Goal: Transaction & Acquisition: Download file/media

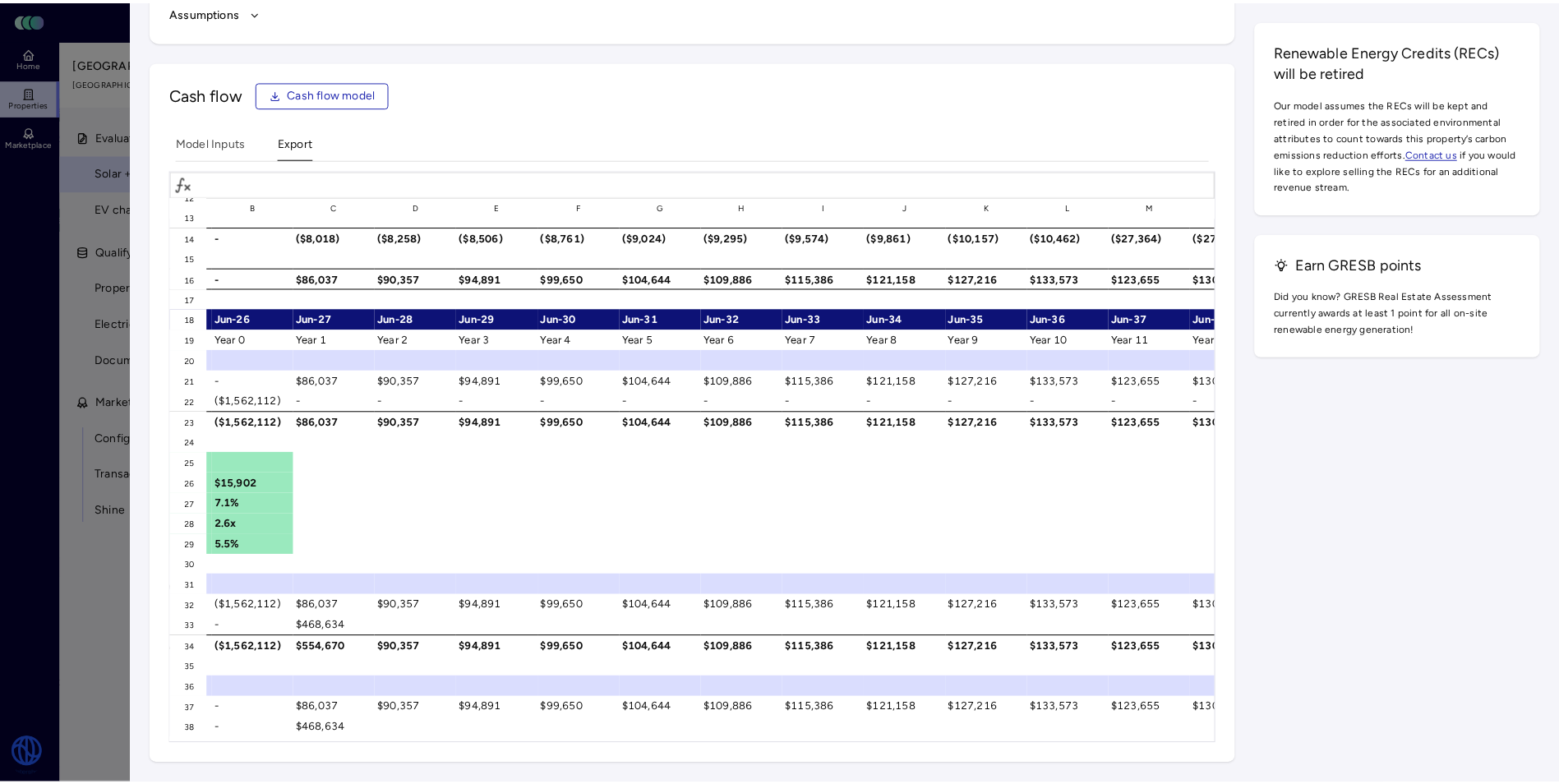
scroll to position [115, 191]
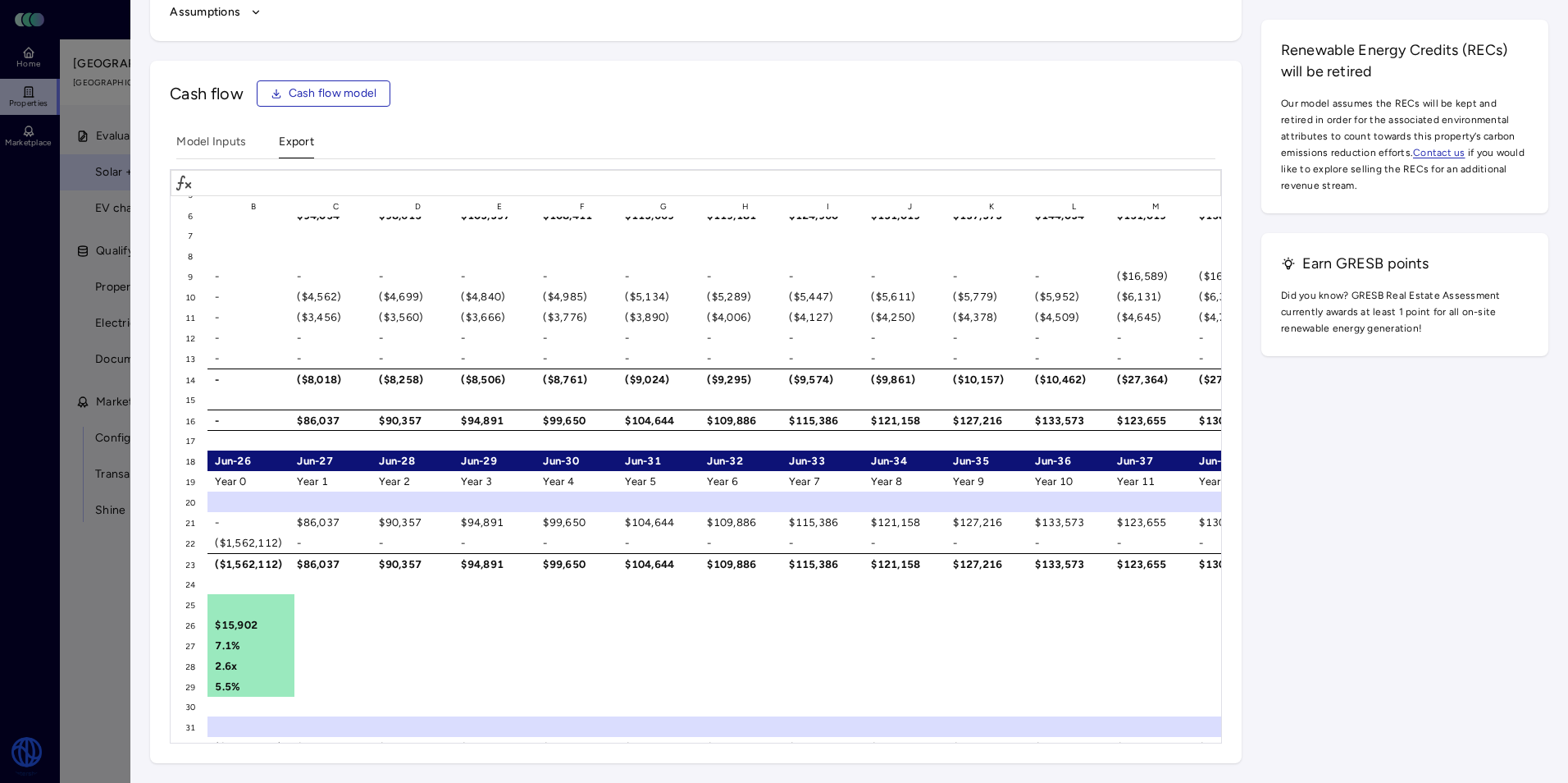
click at [93, 78] on div at bounding box center [784, 391] width 1568 height 783
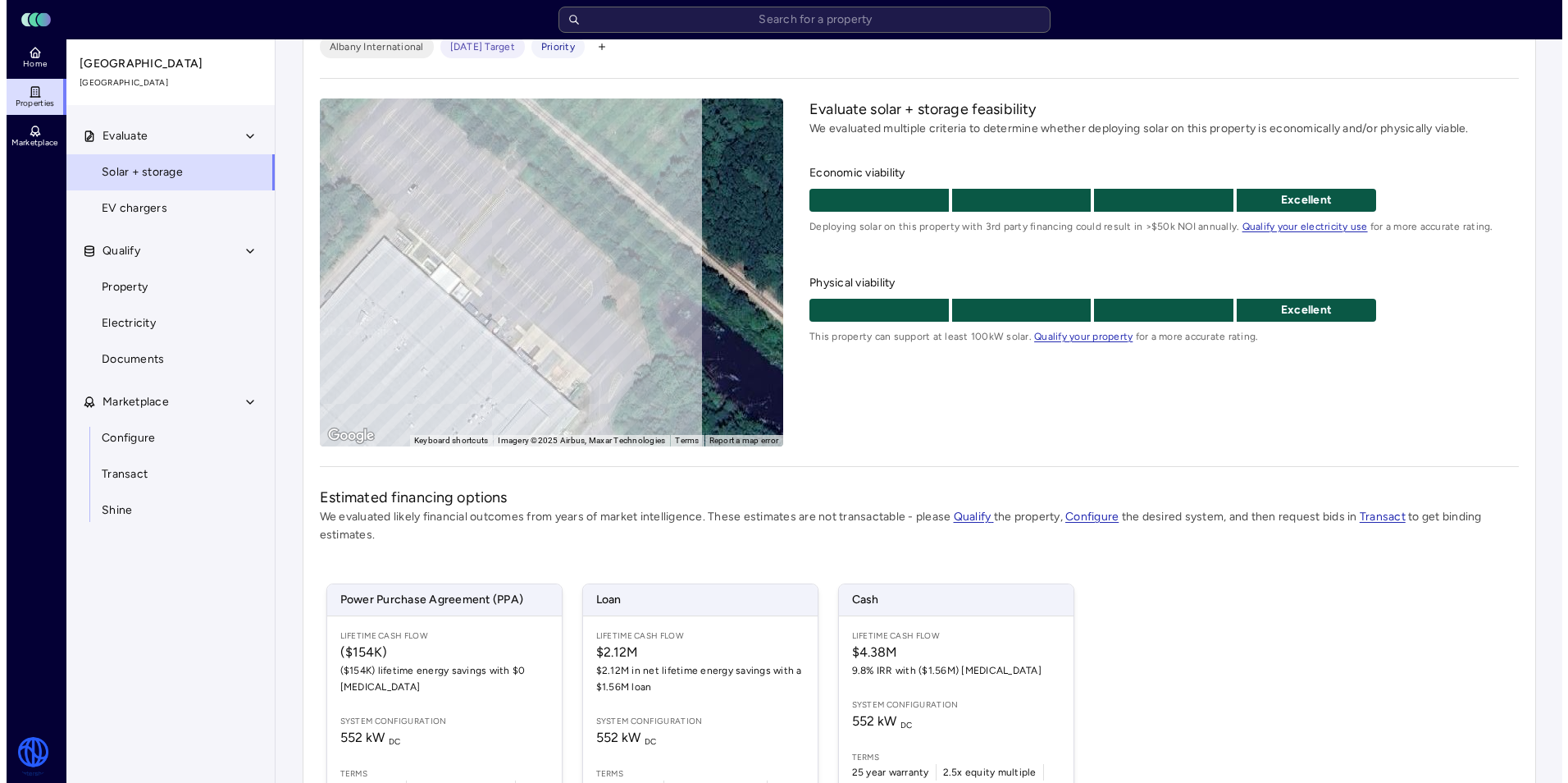
scroll to position [214, 0]
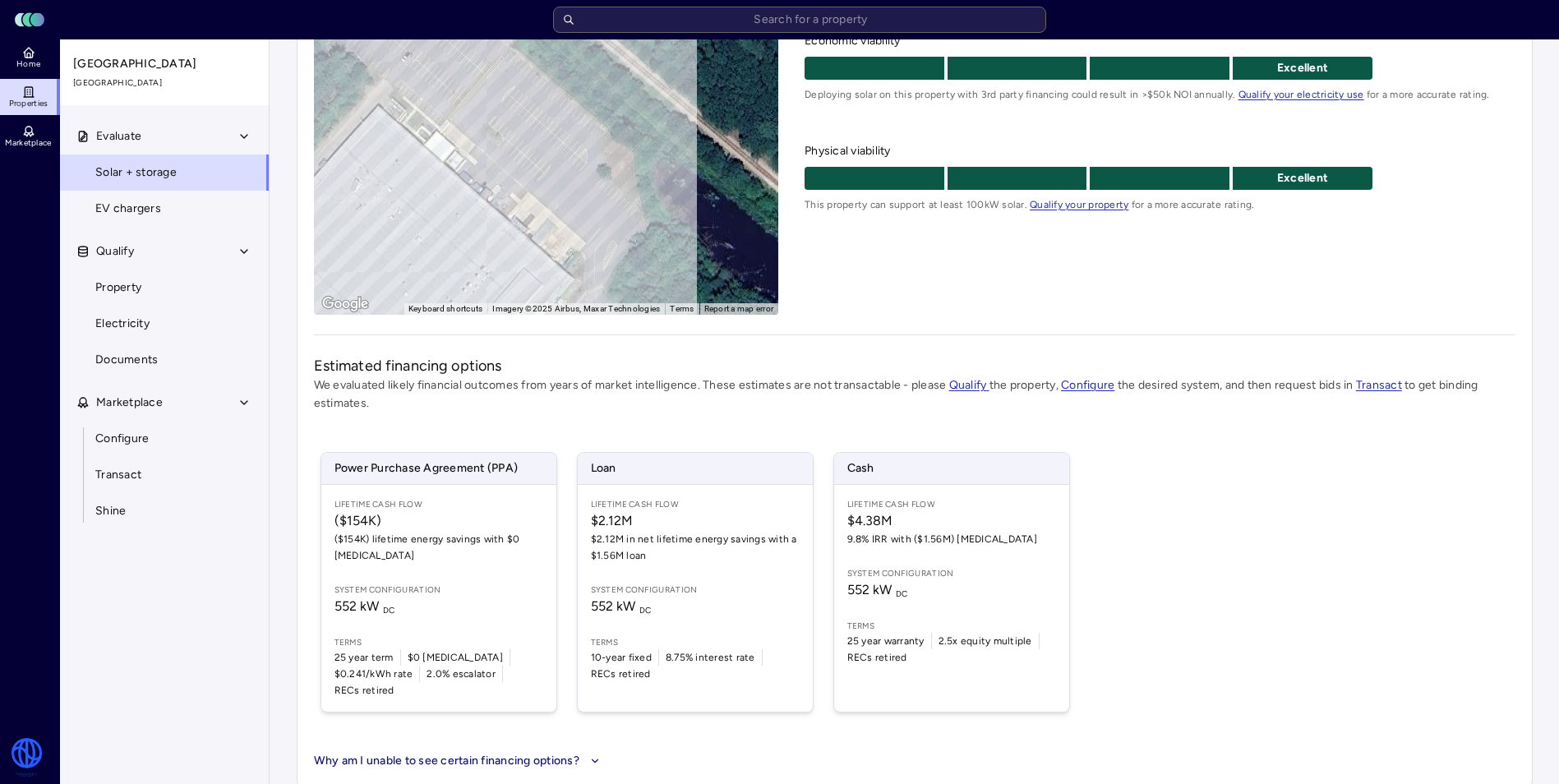
click at [478, 470] on span "Power Purchase Agreement (PPA)" at bounding box center [438, 468] width 235 height 31
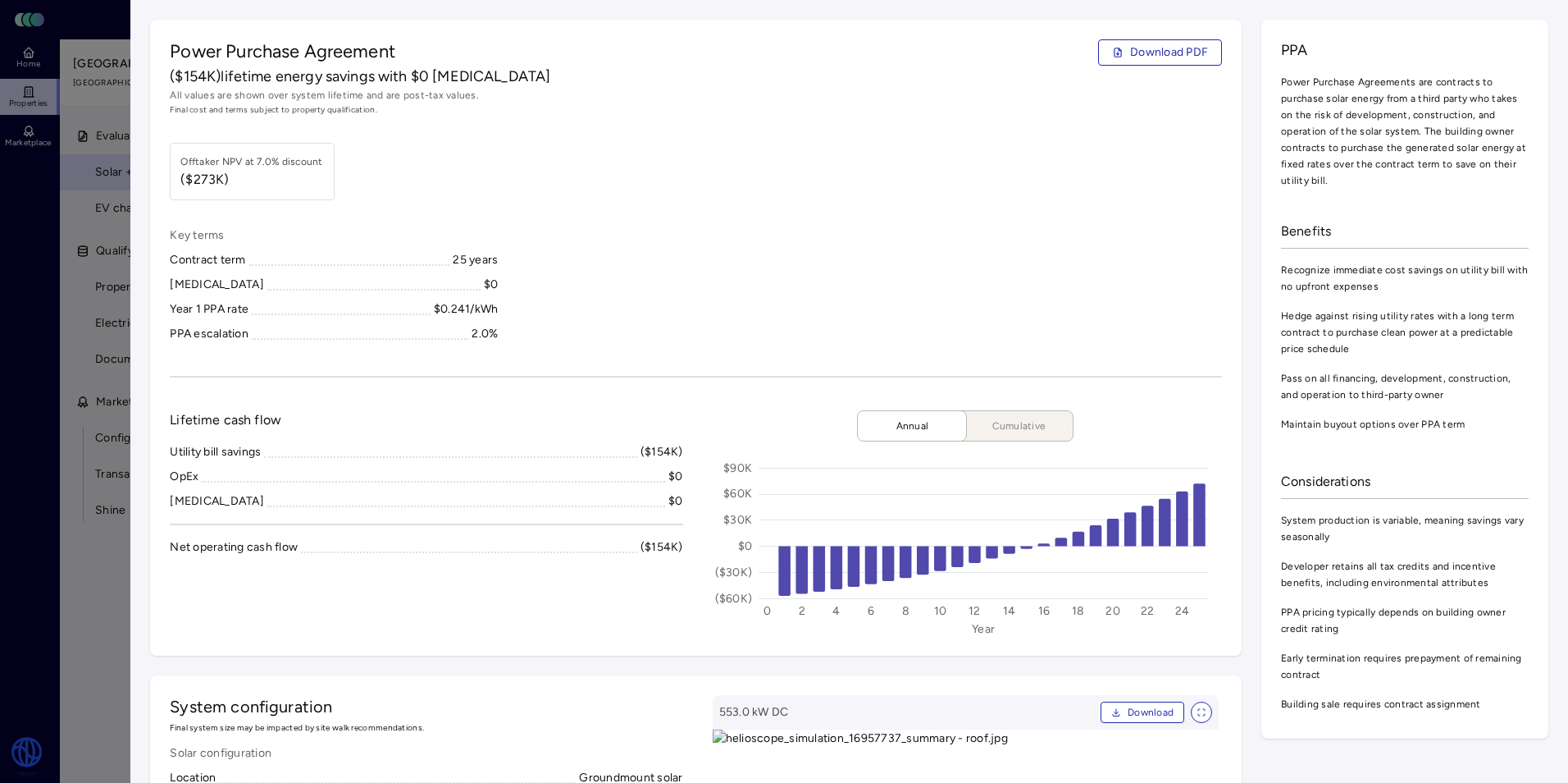
click at [1130, 51] on span "Download PDF" at bounding box center [1168, 53] width 78 height 18
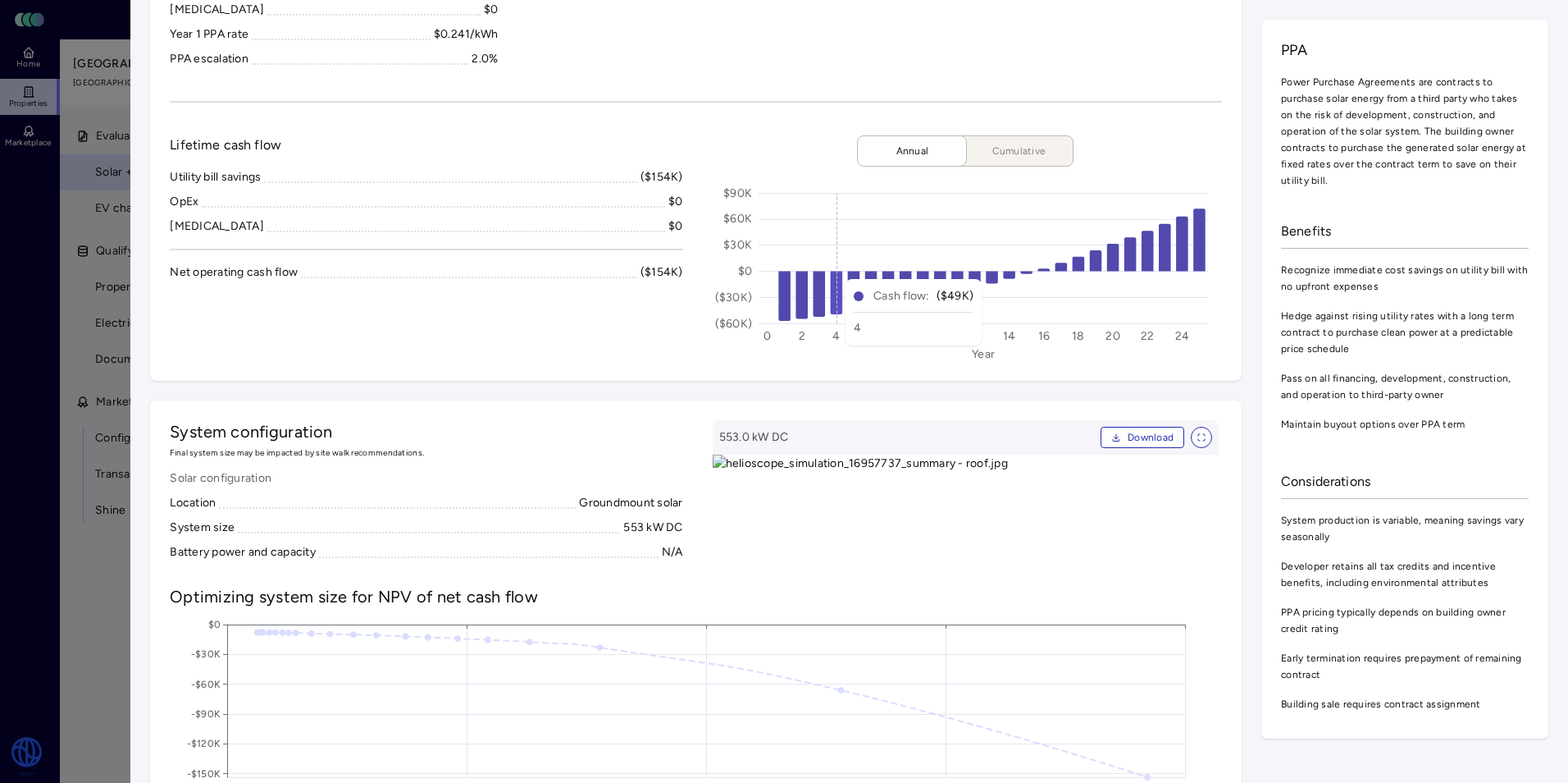
scroll to position [411, 0]
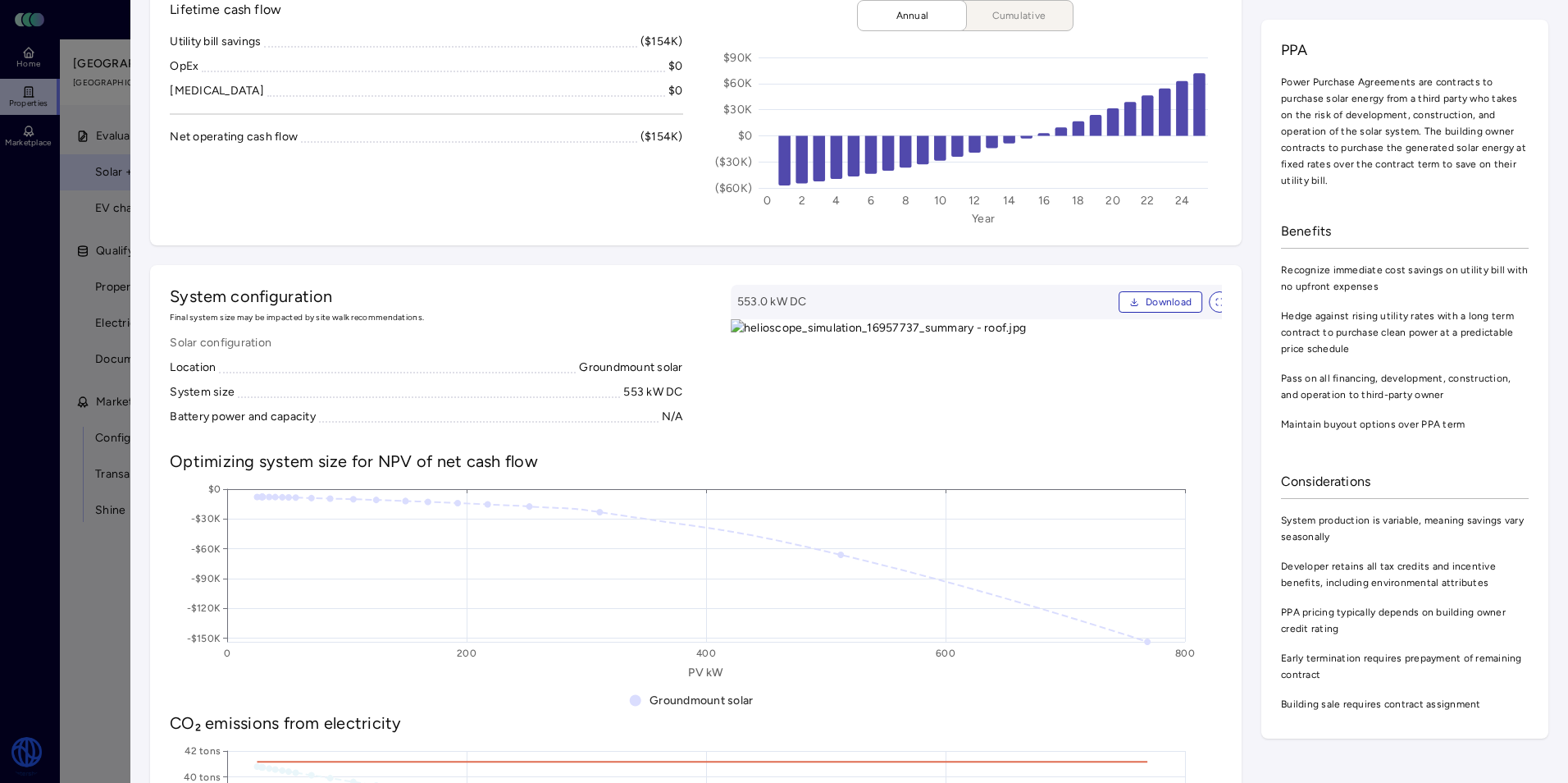
drag, startPoint x: 848, startPoint y: 414, endPoint x: 851, endPoint y: 468, distance: 54.1
click at [851, 426] on img at bounding box center [983, 372] width 506 height 106
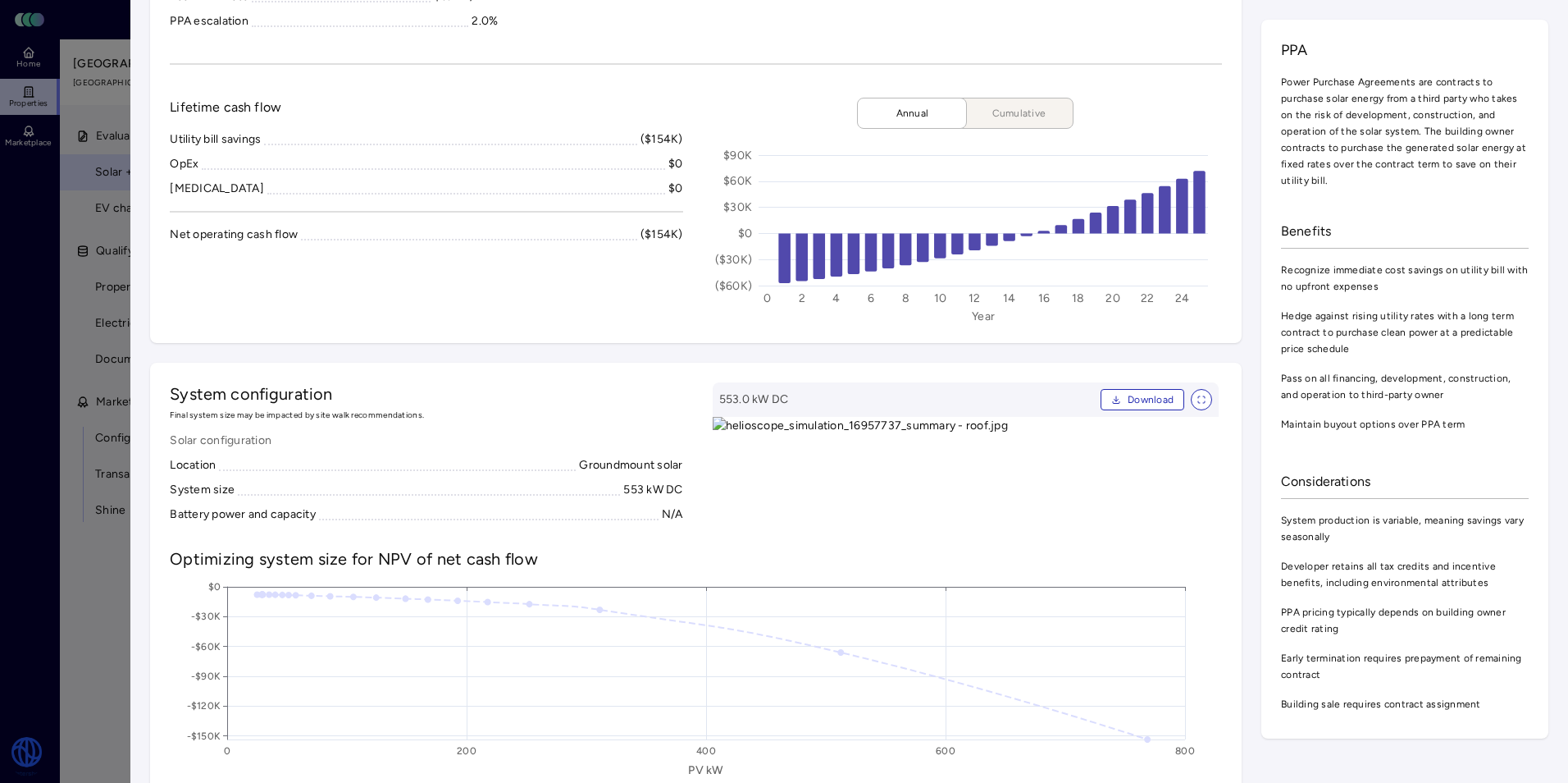
scroll to position [329, 0]
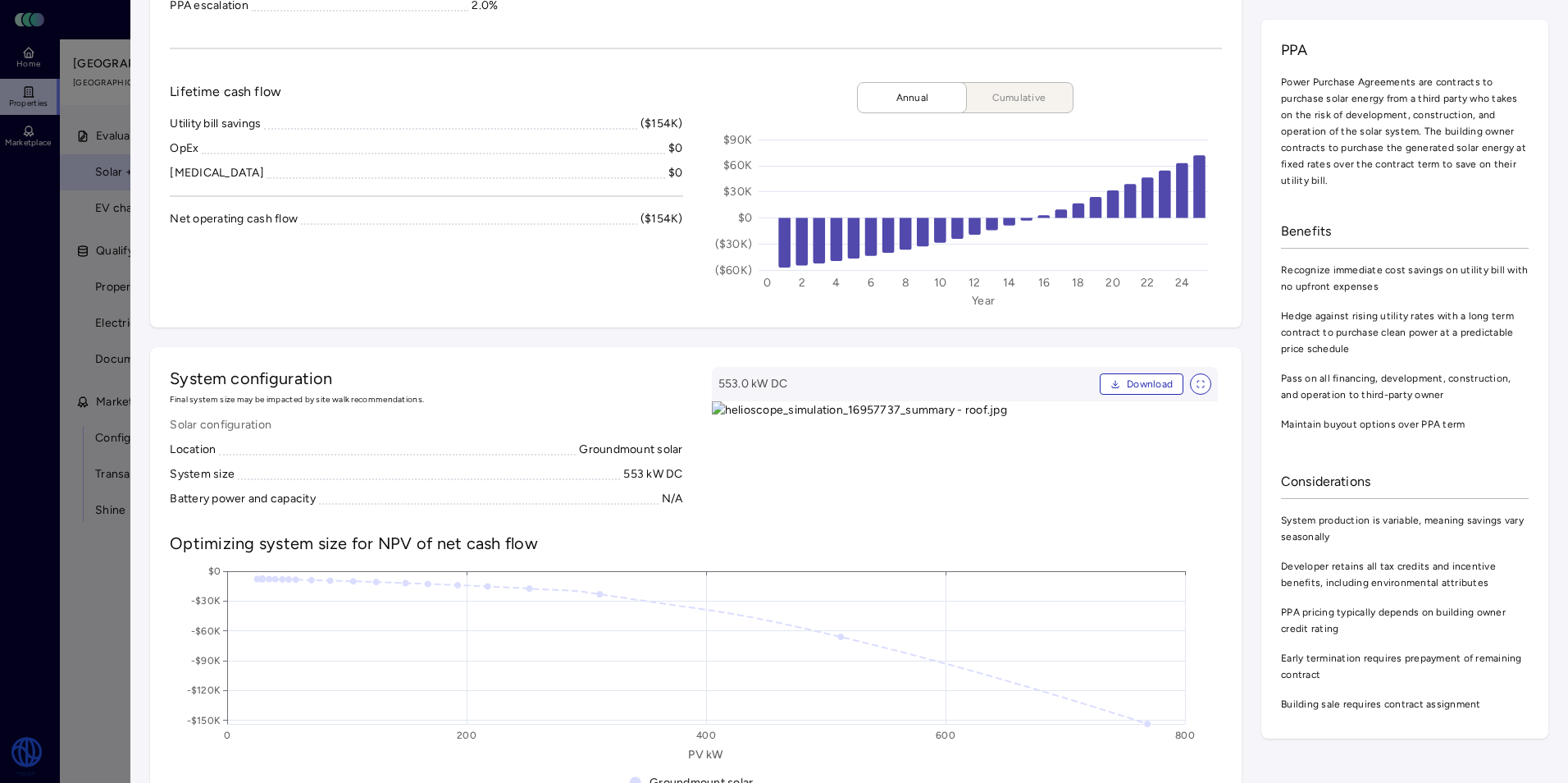
drag, startPoint x: 917, startPoint y: 455, endPoint x: 917, endPoint y: 510, distance: 55.0
click at [917, 508] on img at bounding box center [965, 454] width 506 height 106
drag, startPoint x: 908, startPoint y: 492, endPoint x: 909, endPoint y: 538, distance: 46.0
click at [923, 508] on img at bounding box center [976, 454] width 506 height 106
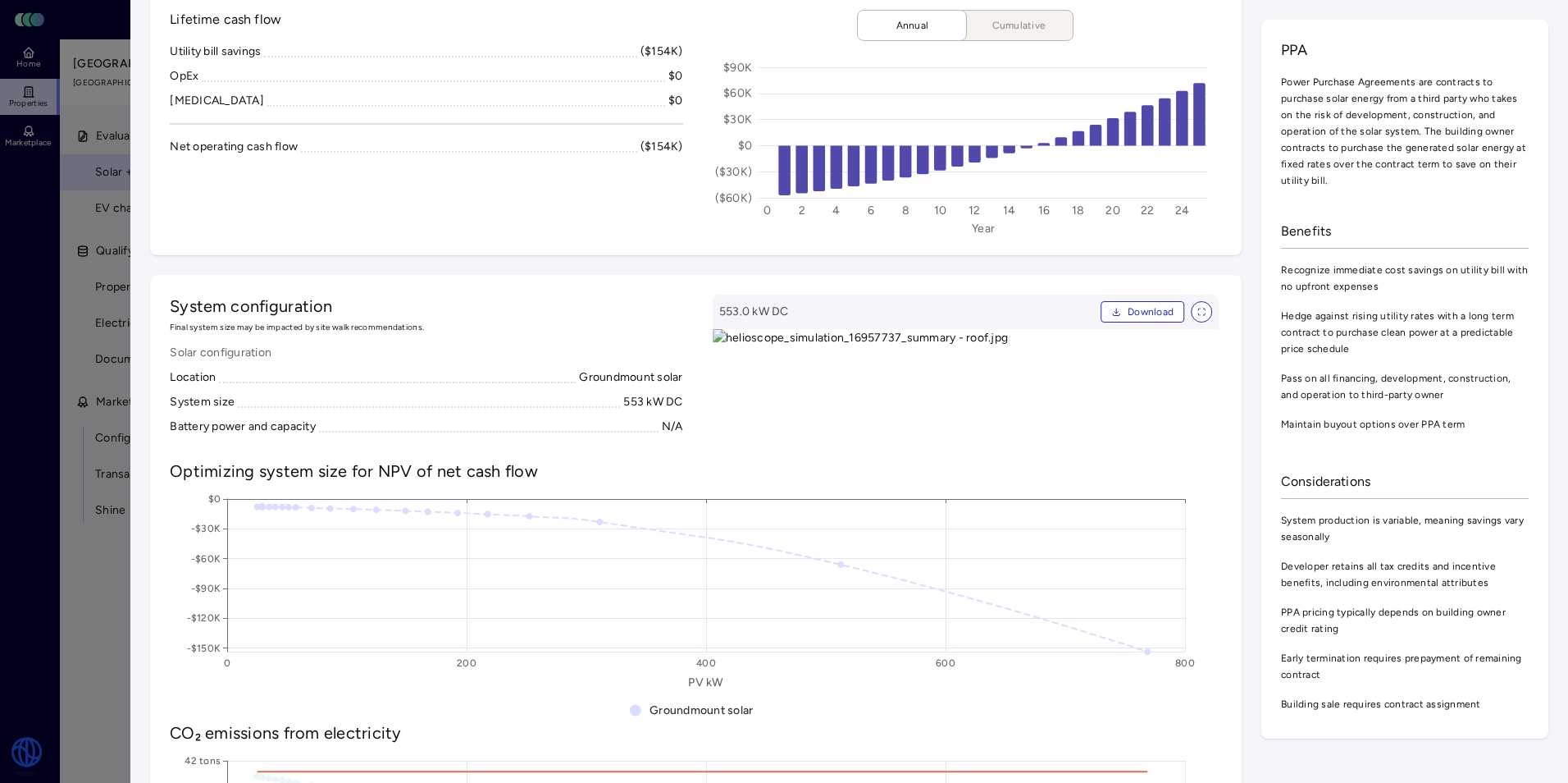
scroll to position [411, 0]
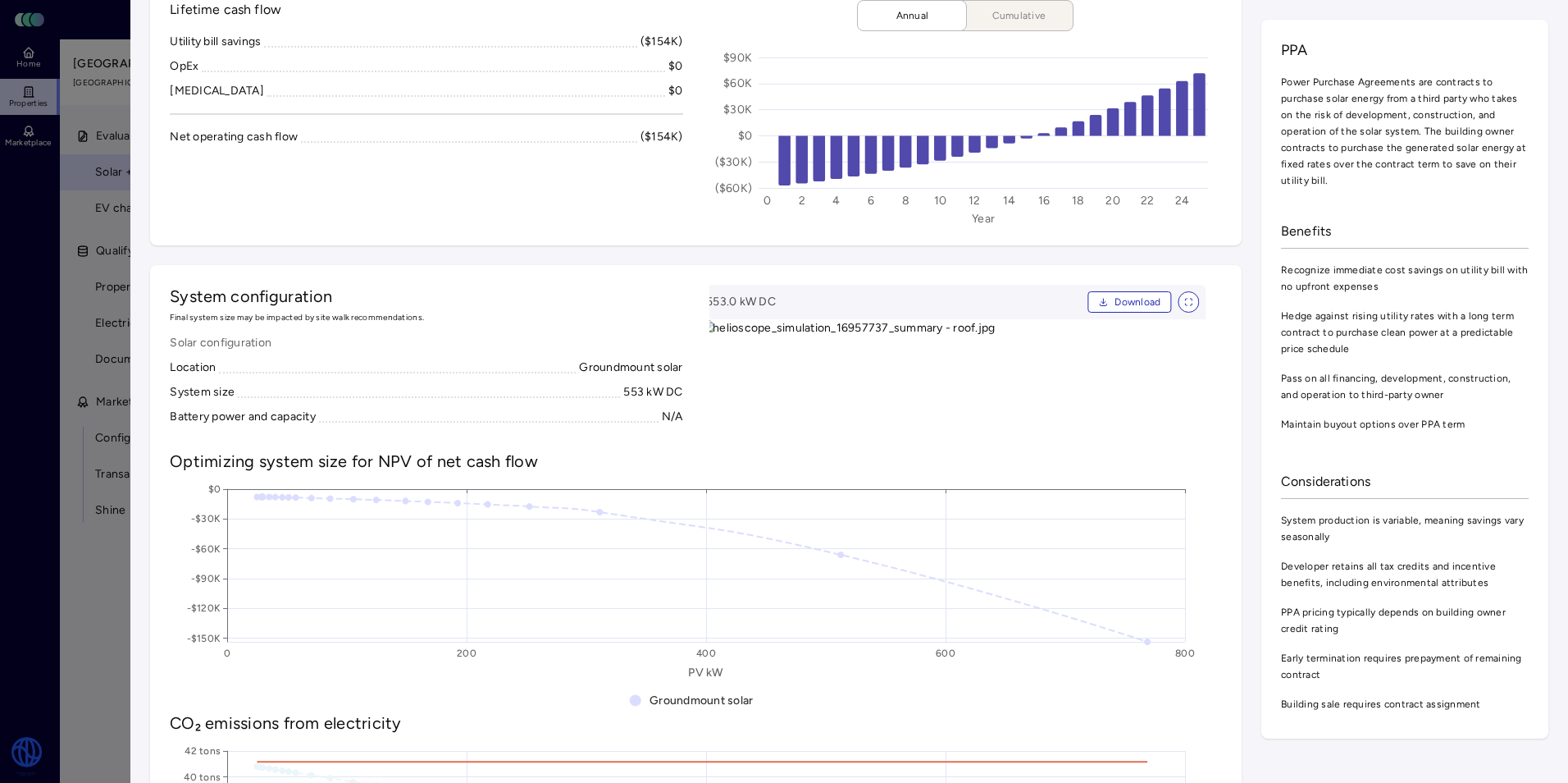
drag, startPoint x: 883, startPoint y: 434, endPoint x: 884, endPoint y: 412, distance: 22.0
click at [883, 412] on img at bounding box center [952, 372] width 506 height 106
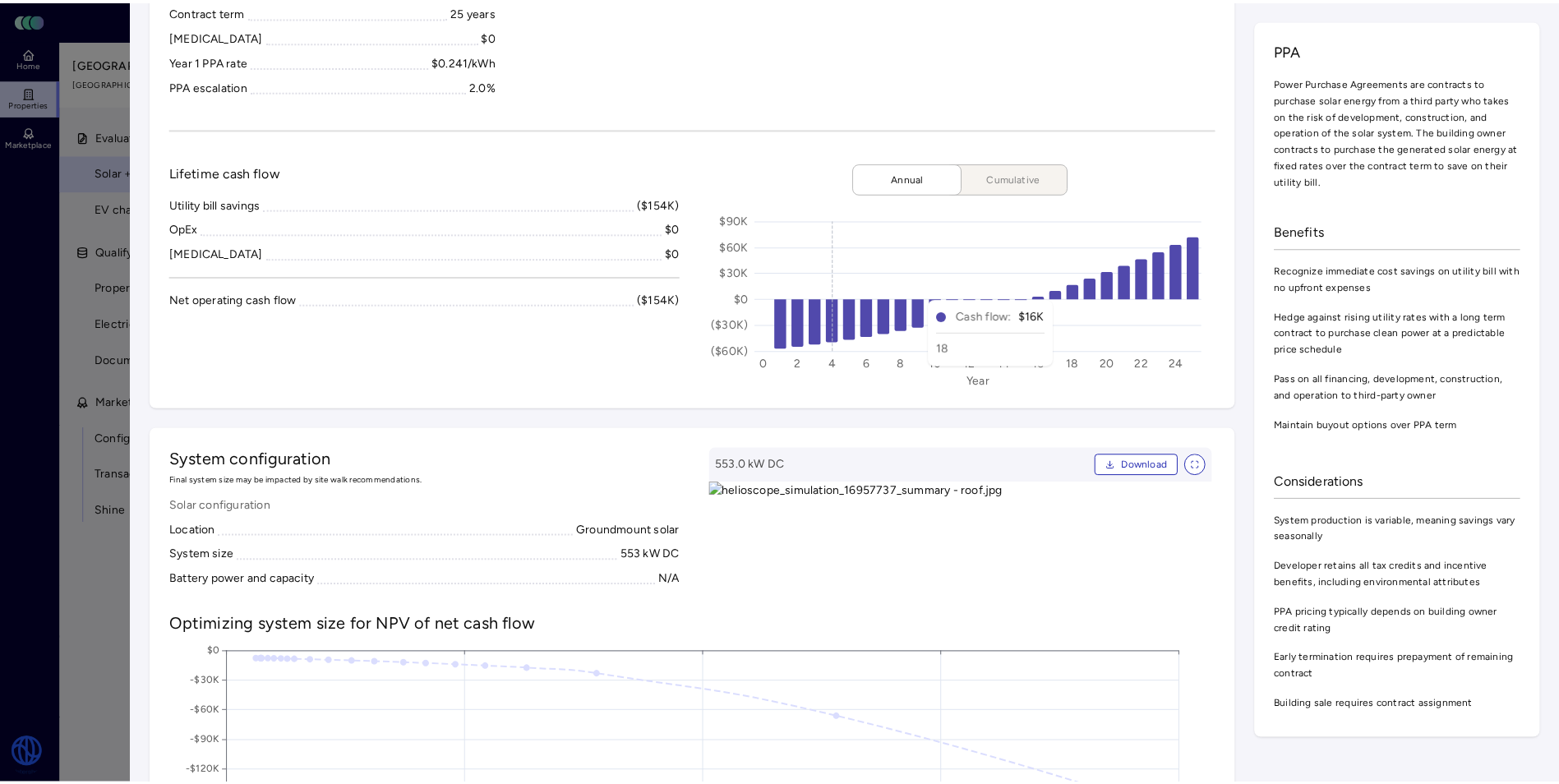
scroll to position [247, 0]
click at [72, 178] on div at bounding box center [785, 392] width 1572 height 784
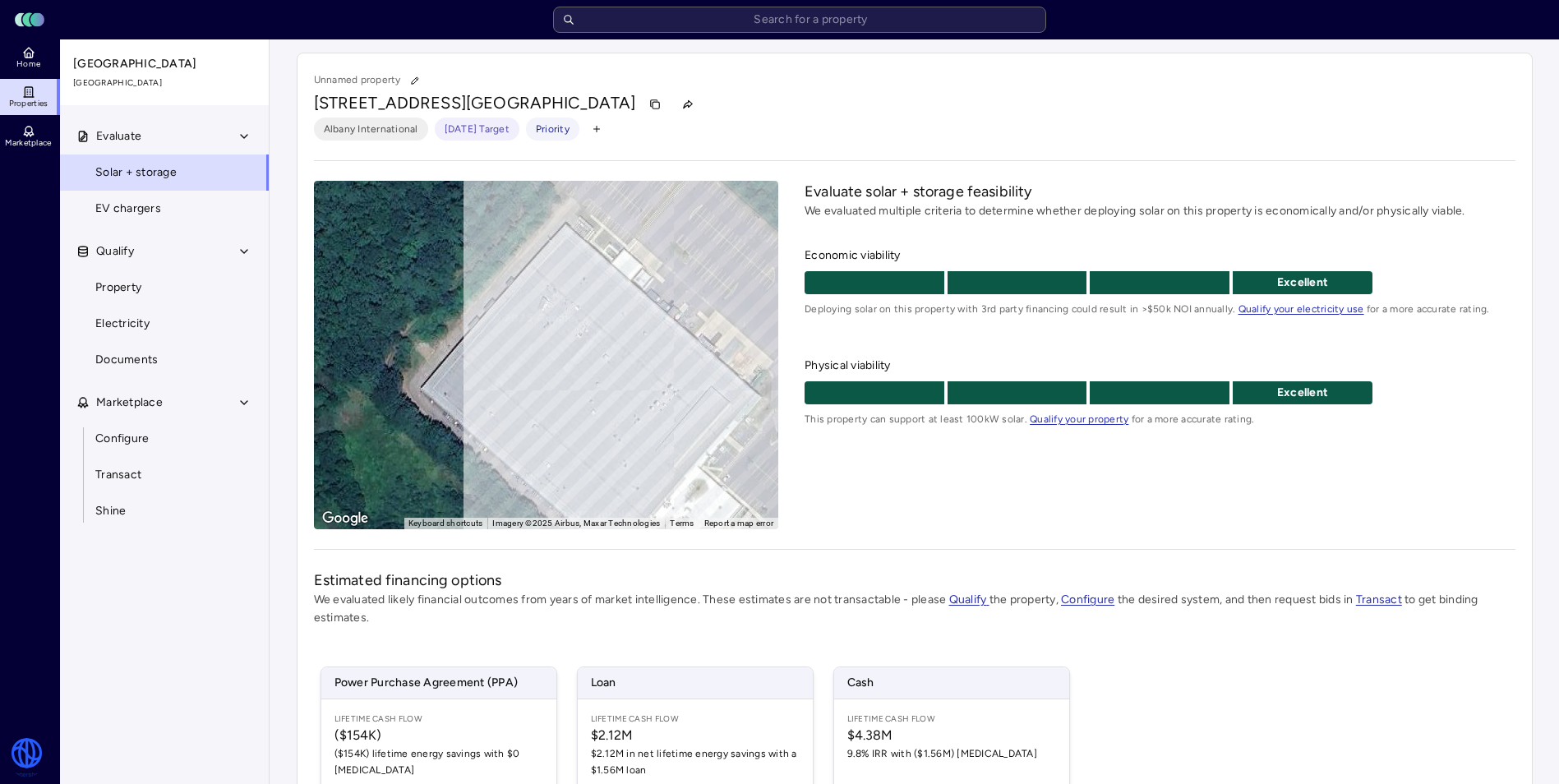
drag, startPoint x: 487, startPoint y: 301, endPoint x: 679, endPoint y: 201, distance: 216.5
click at [679, 201] on div "To activate drag with keyboard, press Alt + Enter. Once in keyboard drag state,…" at bounding box center [546, 355] width 465 height 349
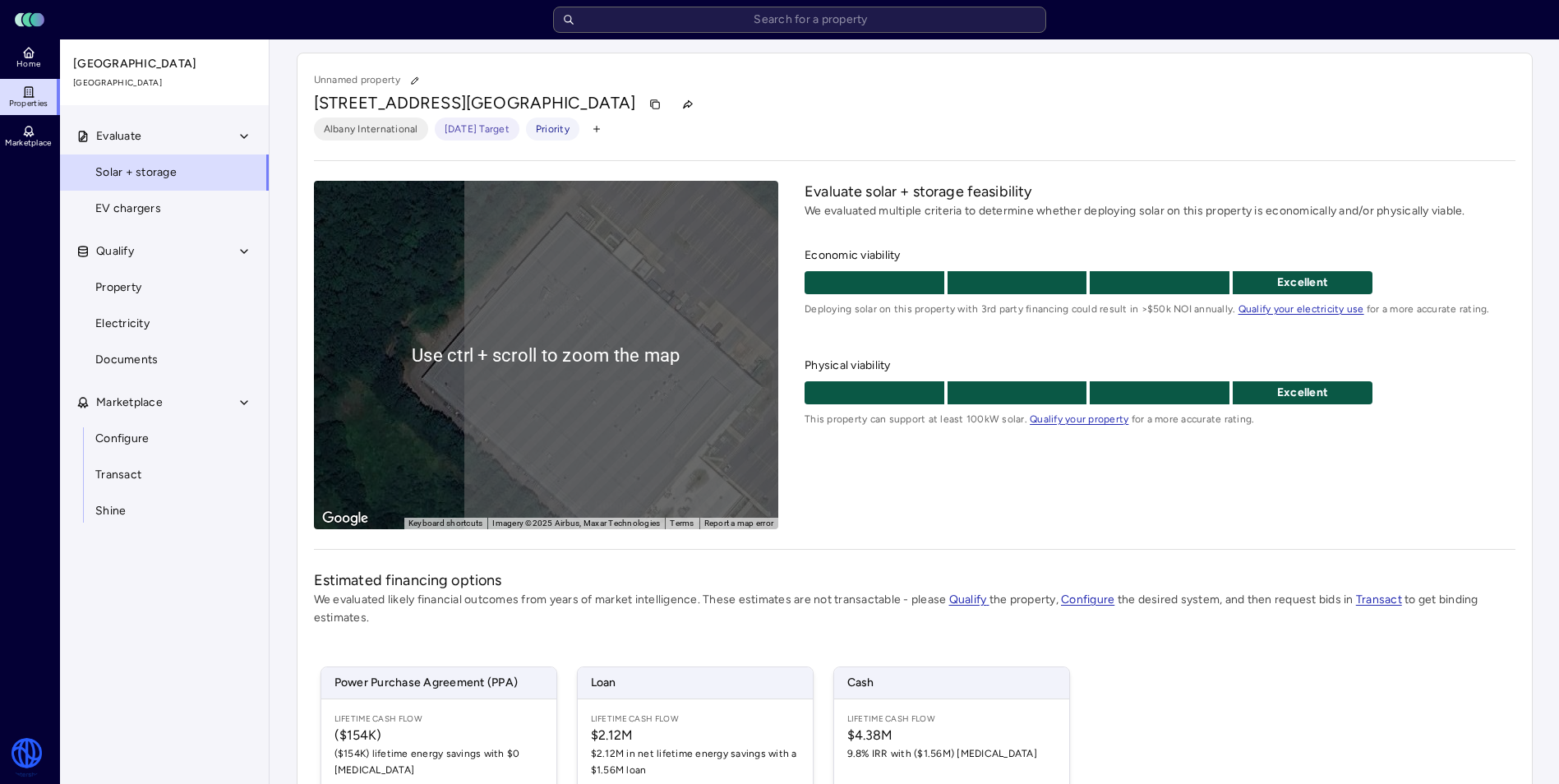
click at [543, 363] on div "To activate drag with keyboard, press Alt + Enter. Once in keyboard drag state,…" at bounding box center [546, 355] width 465 height 349
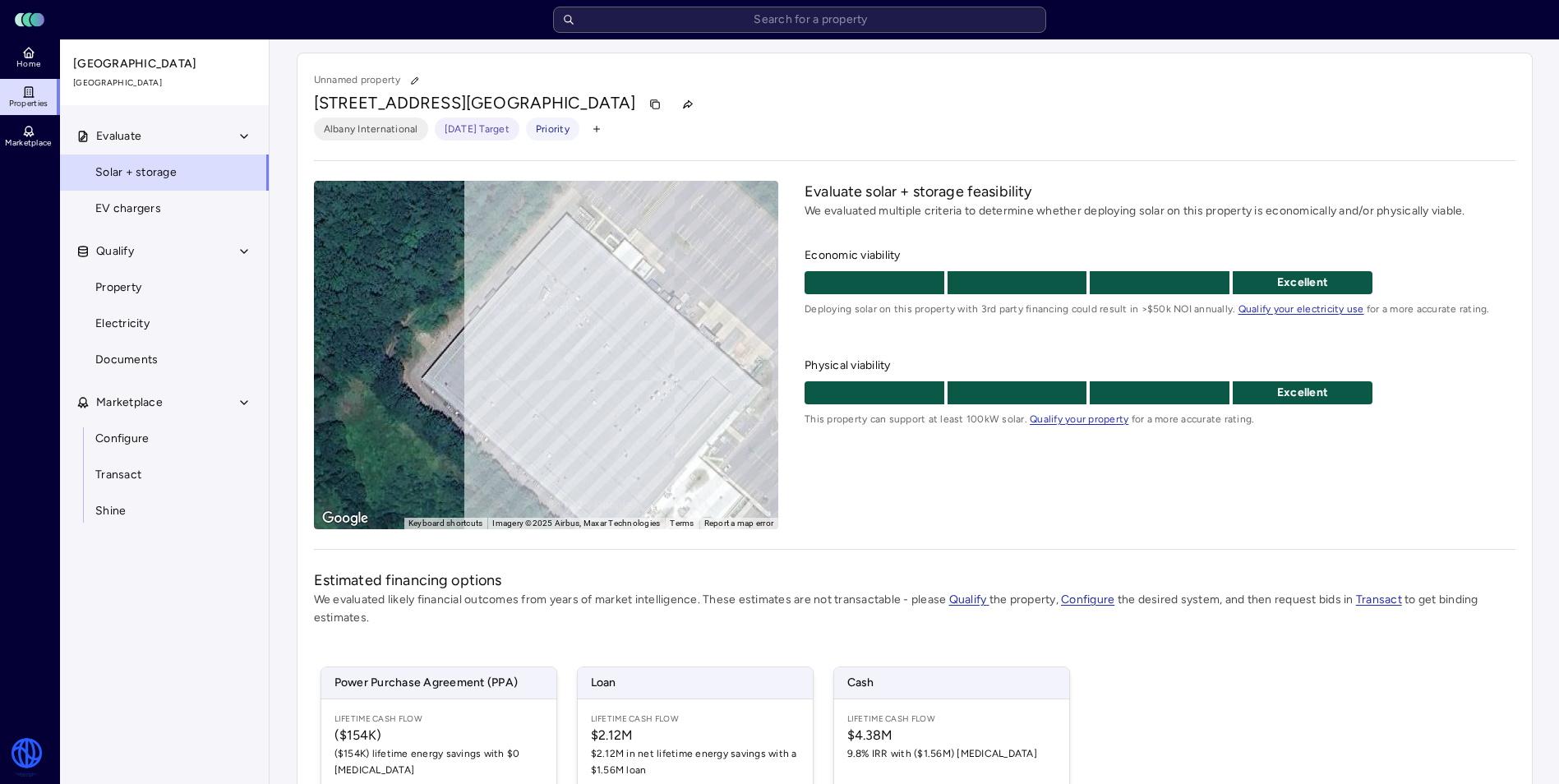
click at [589, 279] on div "To activate drag with keyboard, press Alt + Enter. Once in keyboard drag state,…" at bounding box center [546, 355] width 465 height 349
drag, startPoint x: 565, startPoint y: 256, endPoint x: 557, endPoint y: 300, distance: 44.7
click at [563, 378] on div "To activate drag with keyboard, press Alt + Enter. Once in keyboard drag state,…" at bounding box center [546, 355] width 465 height 349
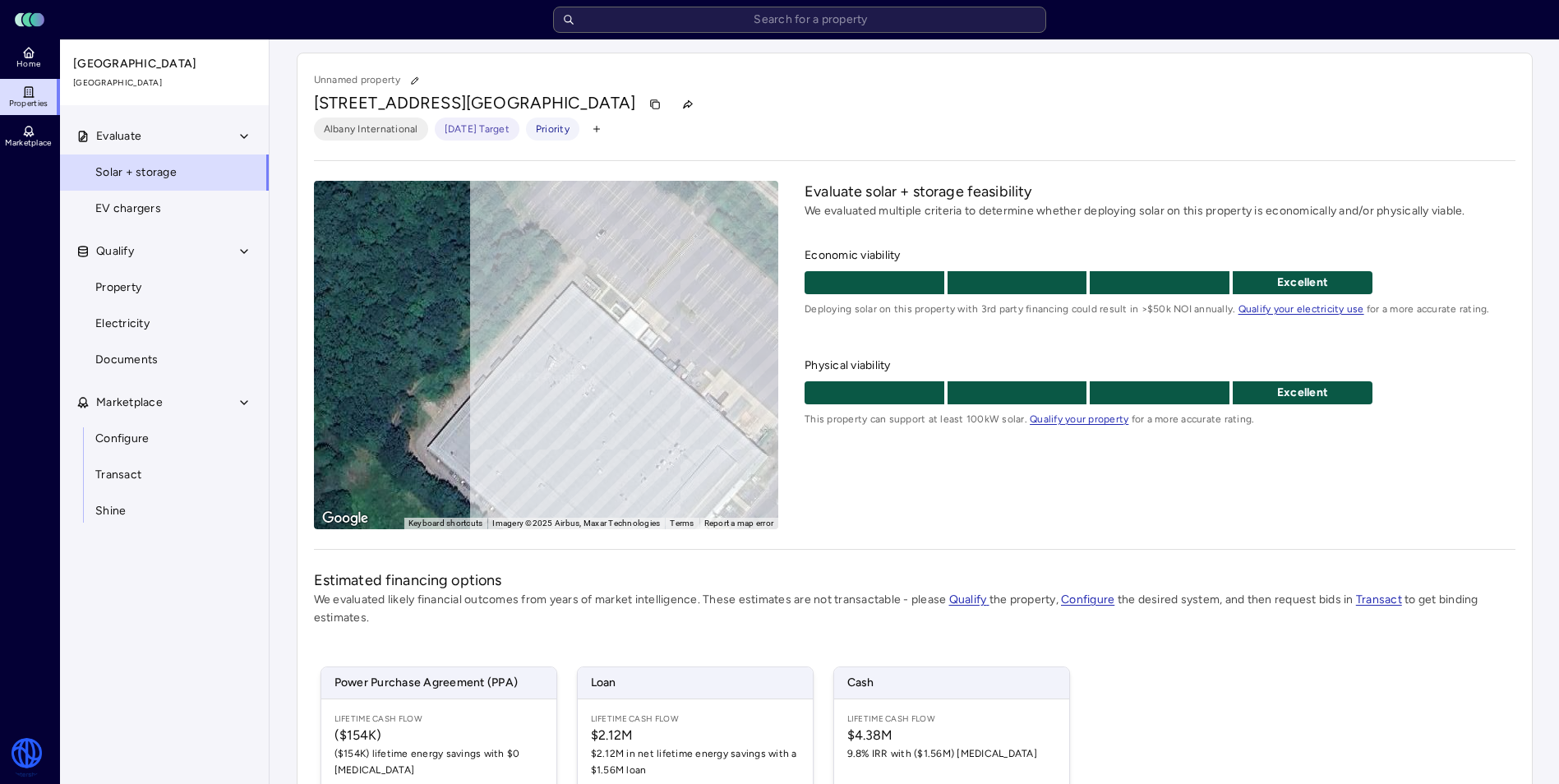
drag, startPoint x: 554, startPoint y: 323, endPoint x: 561, endPoint y: 360, distance: 37.7
click at [561, 360] on div "To activate drag with keyboard, press Alt + Enter. Once in keyboard drag state,…" at bounding box center [546, 355] width 465 height 349
click at [607, 297] on div "To activate drag with keyboard, press Alt + Enter. Once in keyboard drag state,…" at bounding box center [546, 355] width 465 height 349
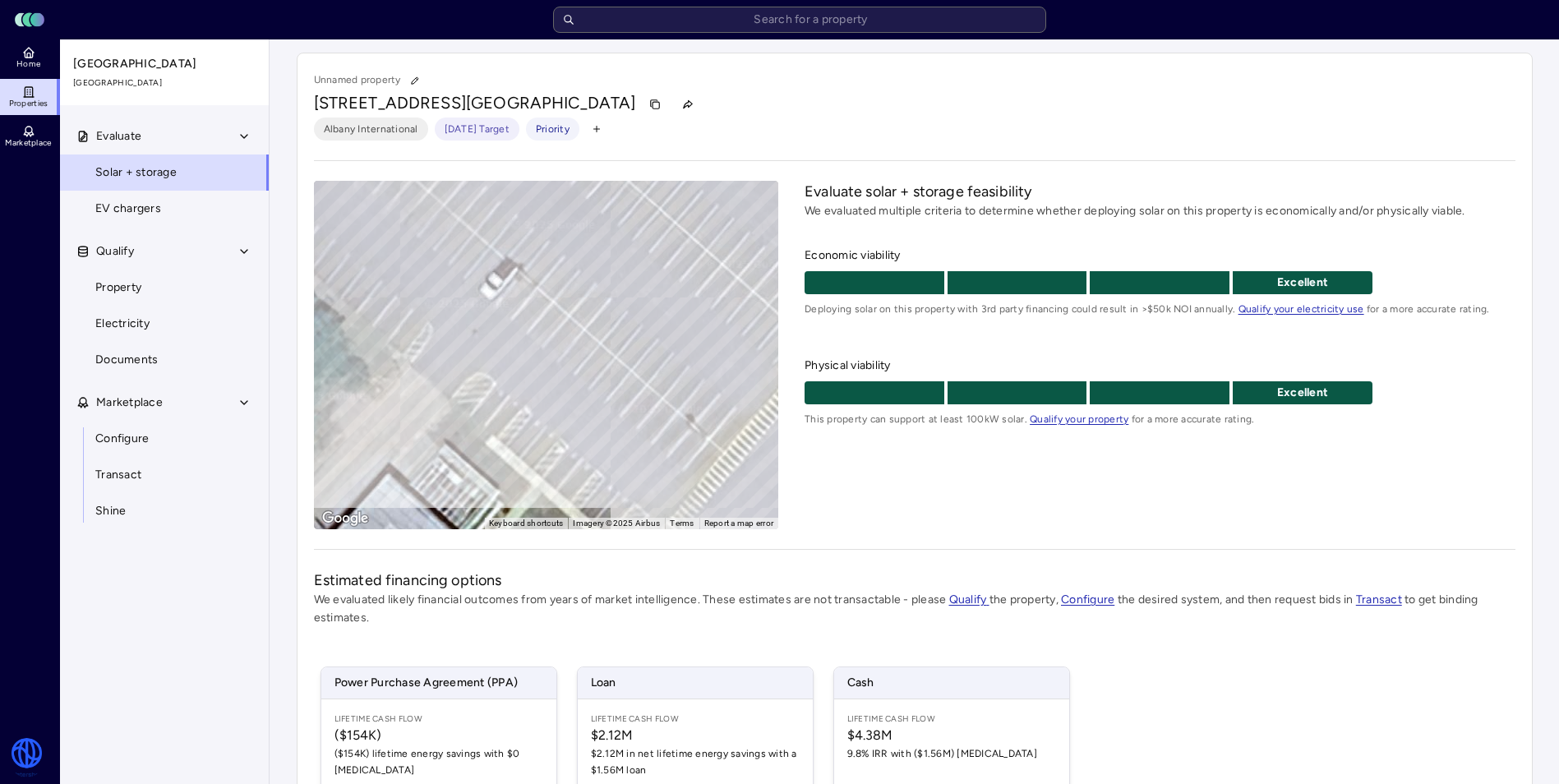
drag, startPoint x: 645, startPoint y: 224, endPoint x: 456, endPoint y: 432, distance: 281.0
click at [456, 432] on div "To activate drag with keyboard, press Alt + Enter. Once in keyboard drag state,…" at bounding box center [546, 355] width 465 height 349
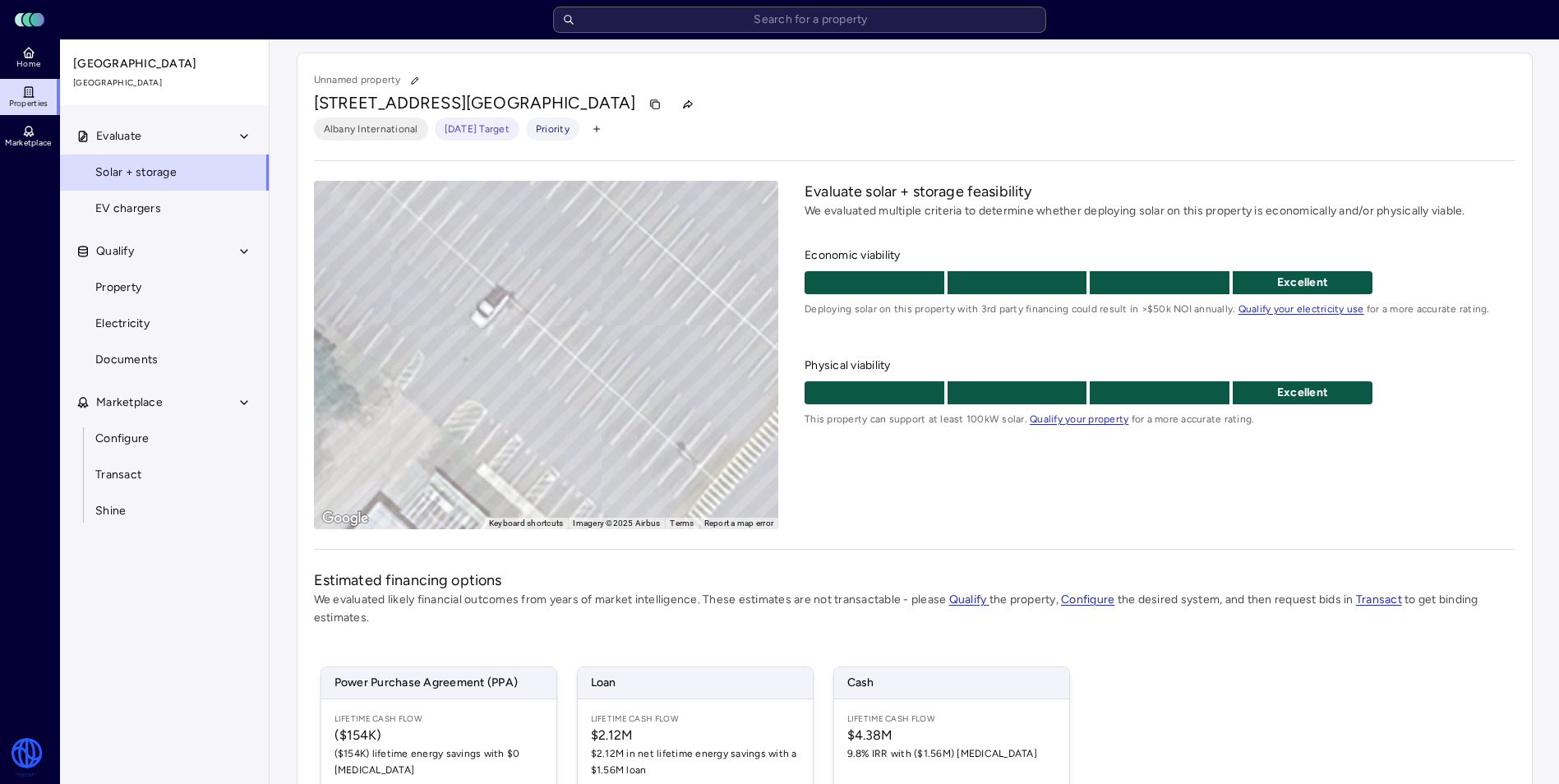
drag, startPoint x: 563, startPoint y: 299, endPoint x: 553, endPoint y: 333, distance: 35.4
click at [553, 333] on div "To activate drag with keyboard, press Alt + Enter. Once in keyboard drag state,…" at bounding box center [546, 355] width 465 height 349
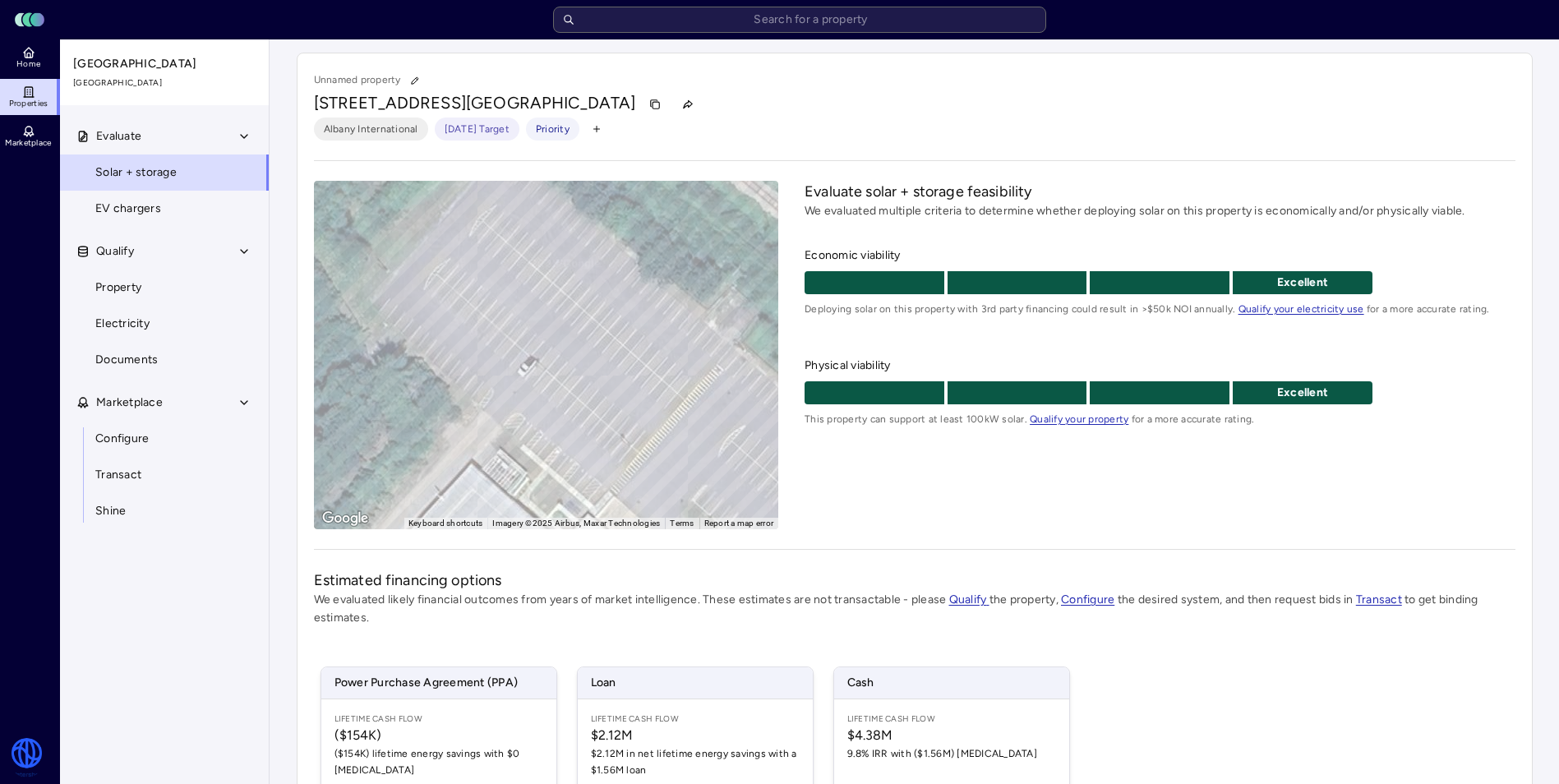
drag, startPoint x: 555, startPoint y: 283, endPoint x: 560, endPoint y: 339, distance: 56.2
click at [560, 339] on div "To activate drag with keyboard, press Alt + Enter. Once in keyboard drag state,…" at bounding box center [546, 355] width 465 height 349
click at [426, 680] on span "Power Purchase Agreement (PPA)" at bounding box center [438, 682] width 235 height 31
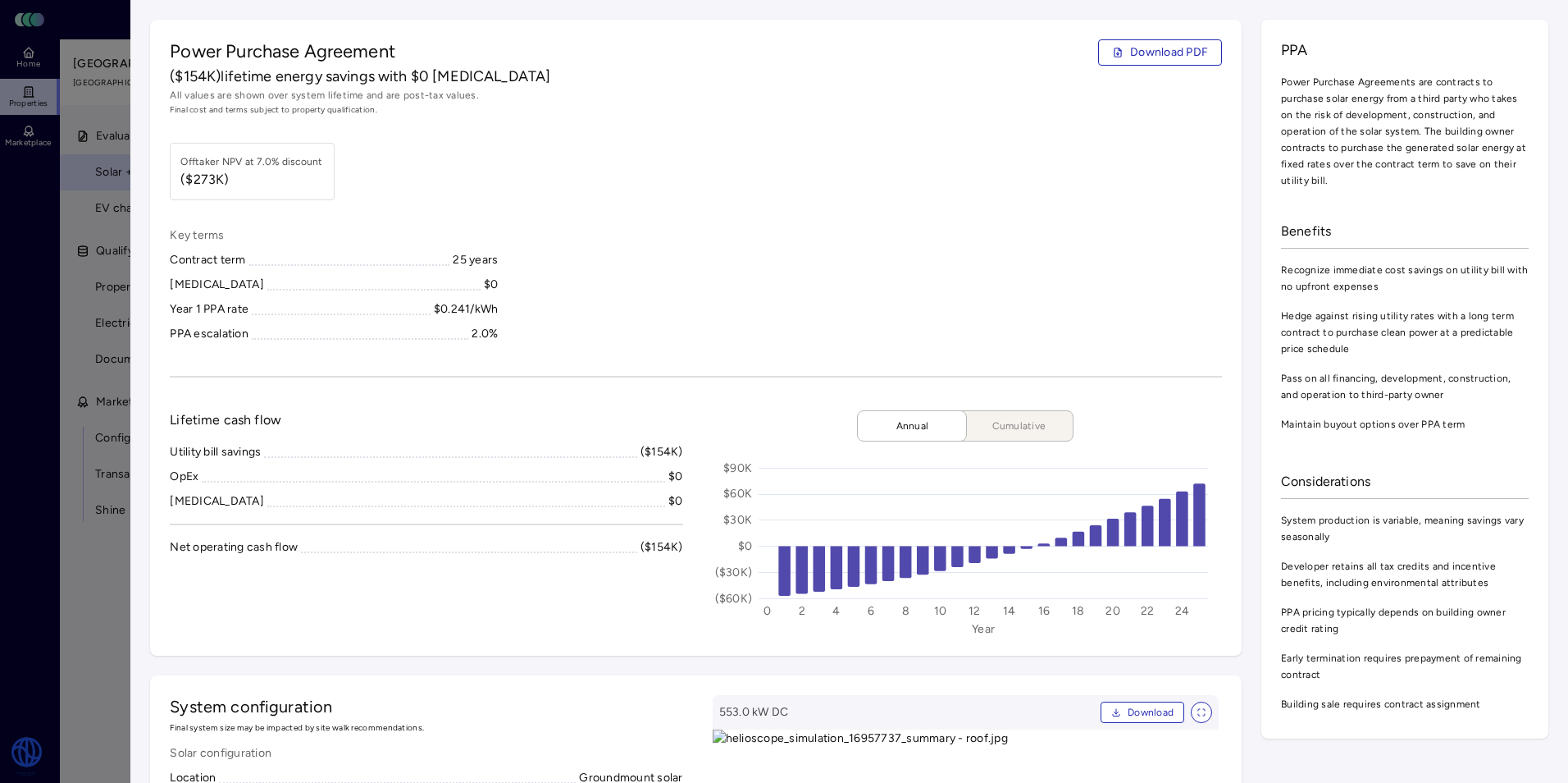
click at [1162, 54] on span "Download PDF" at bounding box center [1168, 53] width 78 height 18
click at [100, 79] on div at bounding box center [784, 391] width 1568 height 783
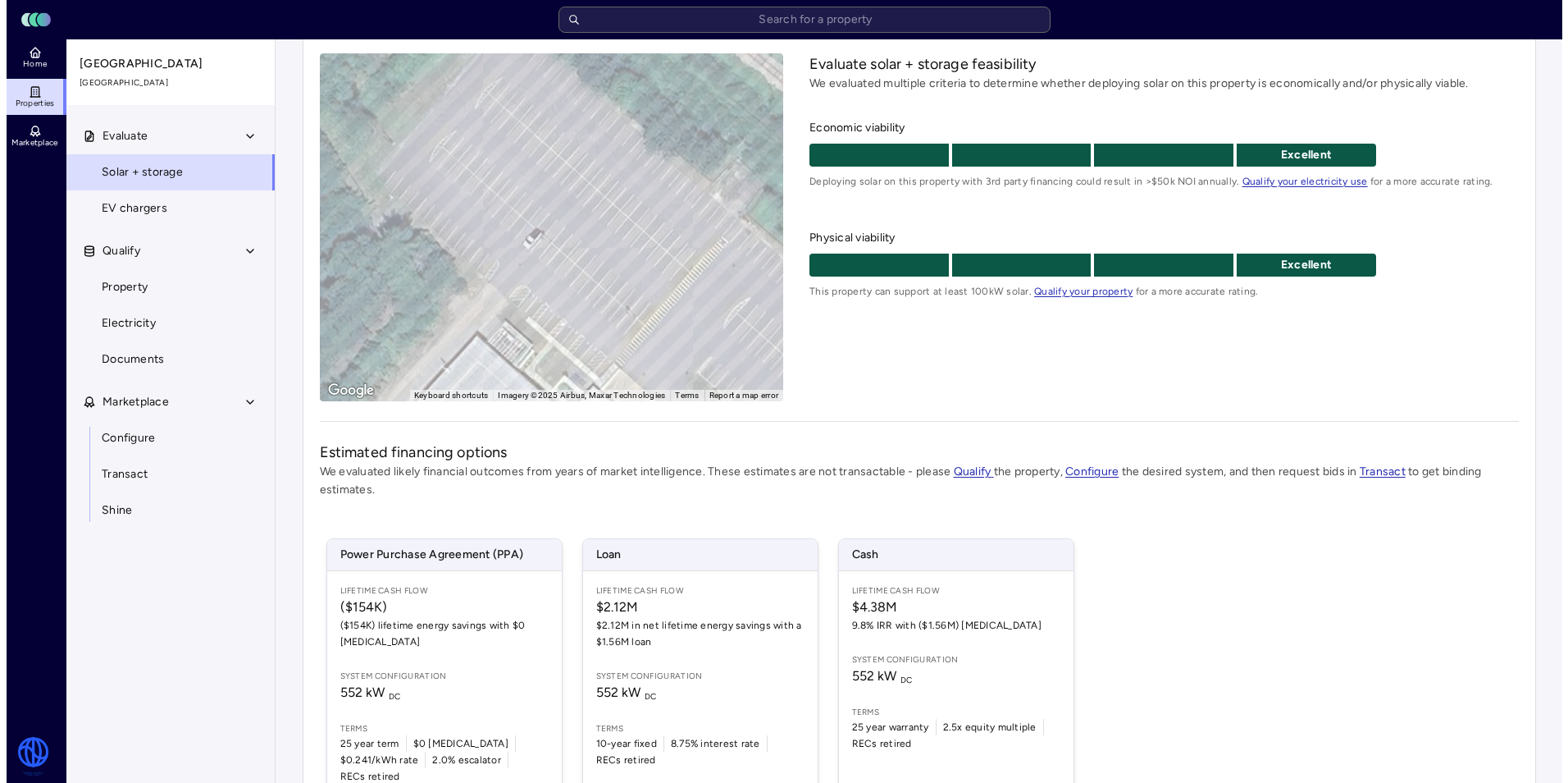
scroll to position [214, 0]
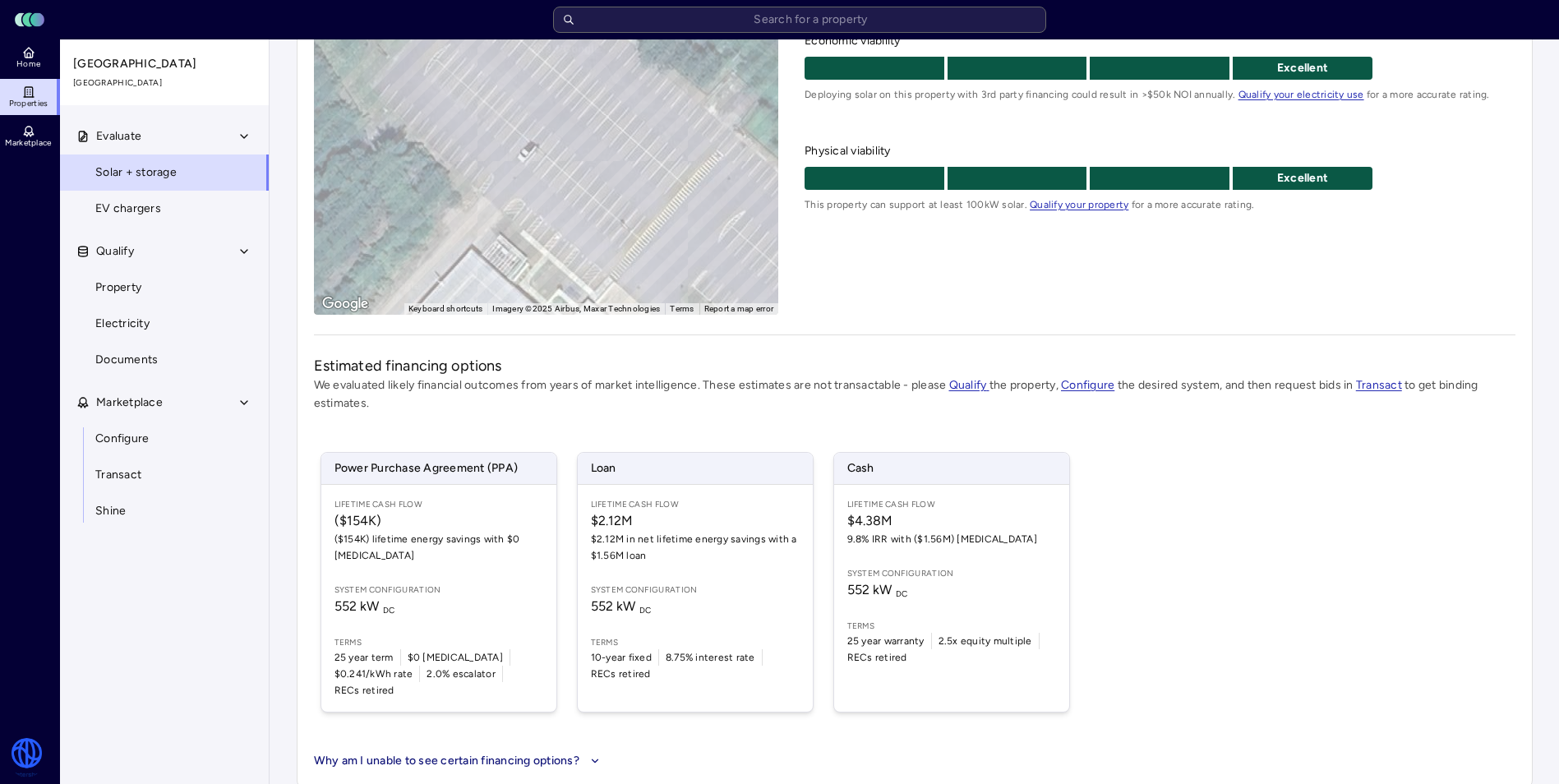
click at [514, 478] on span "Power Purchase Agreement (PPA)" at bounding box center [438, 468] width 235 height 31
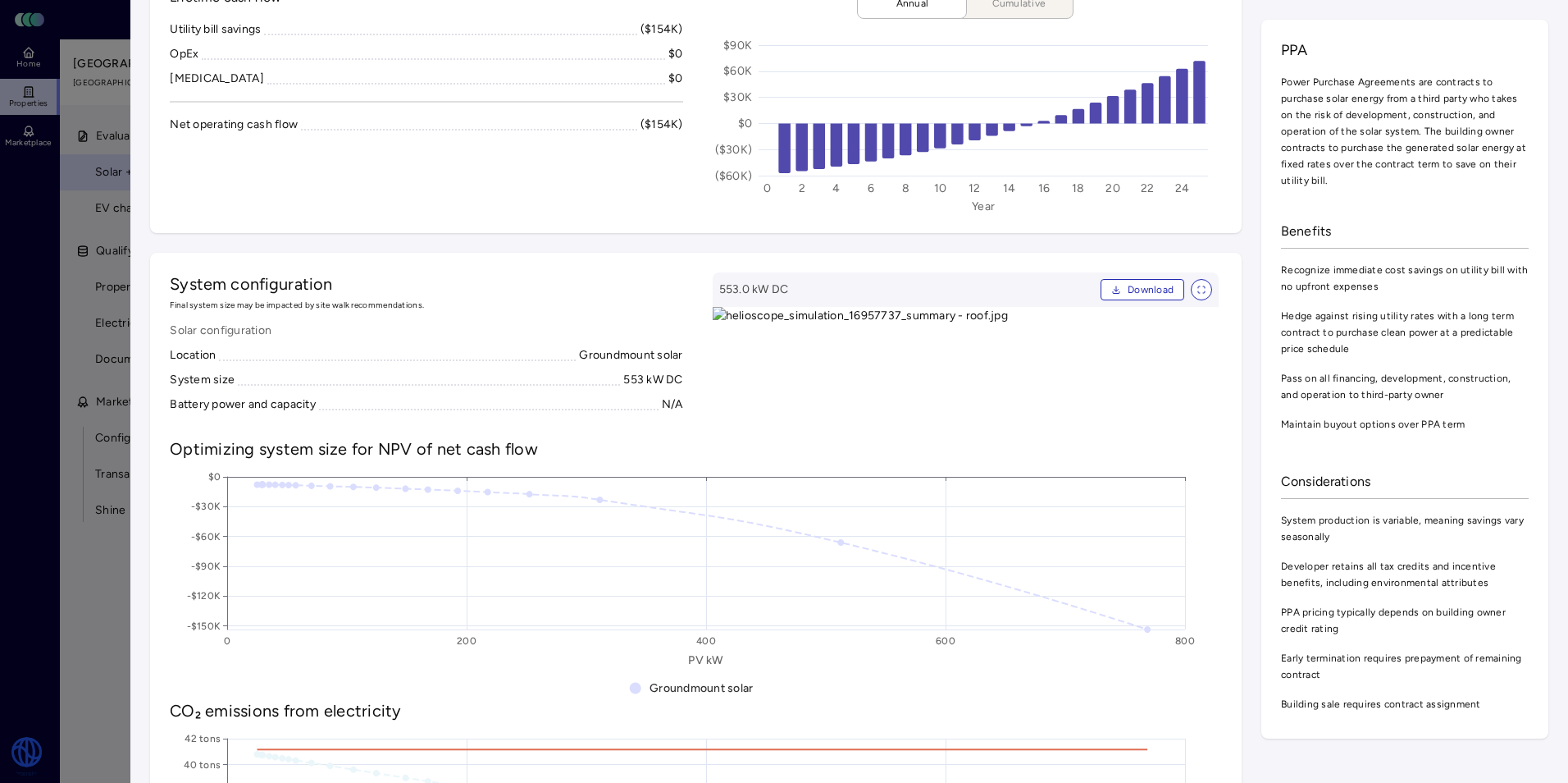
scroll to position [492, 0]
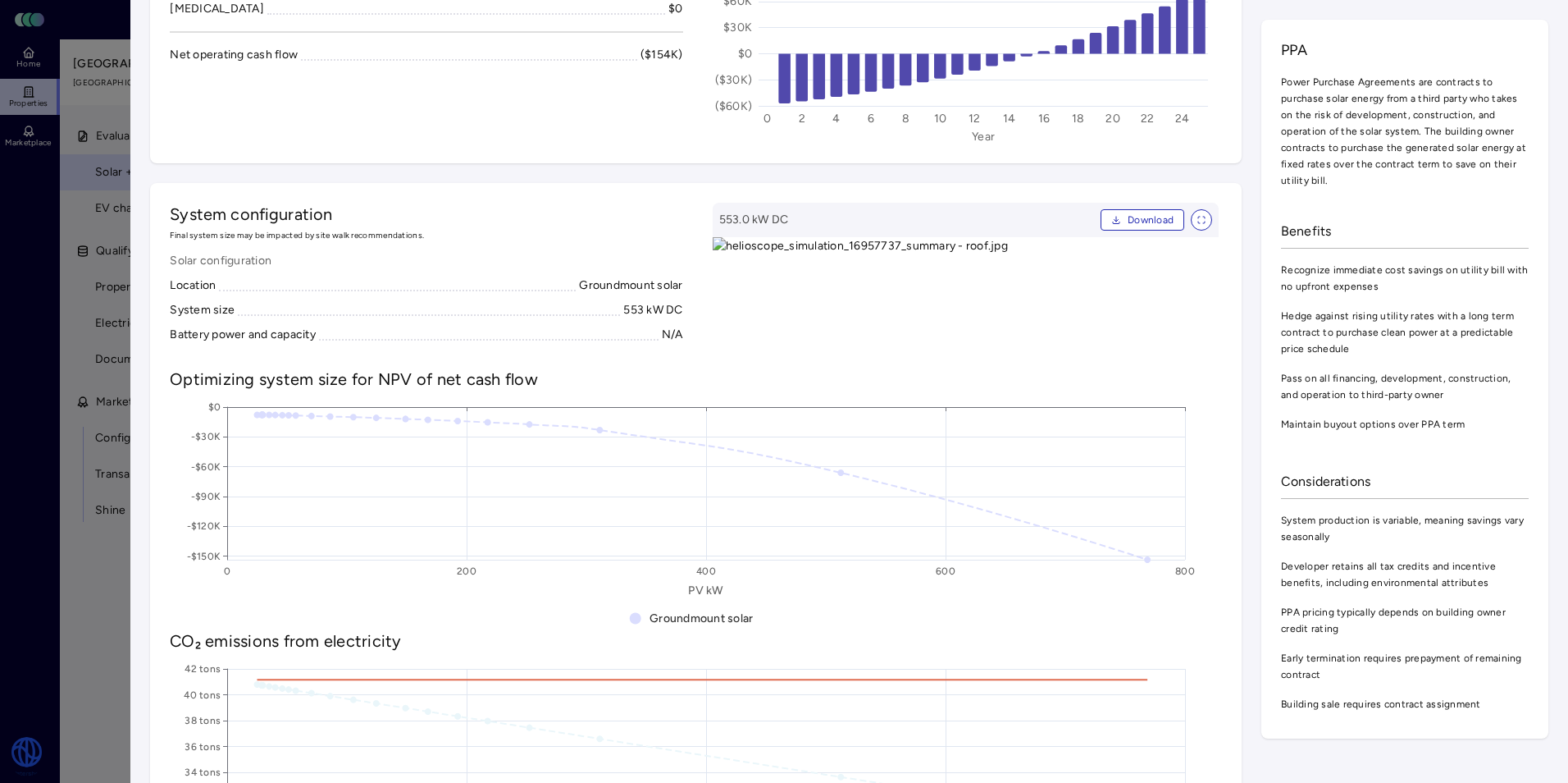
click at [1501, 54] on span "PPA" at bounding box center [1406, 50] width 248 height 21
click at [1128, 219] on span "Download" at bounding box center [1150, 220] width 46 height 16
click at [1515, 46] on span "PPA" at bounding box center [1406, 50] width 248 height 21
